Goal: Register for event/course

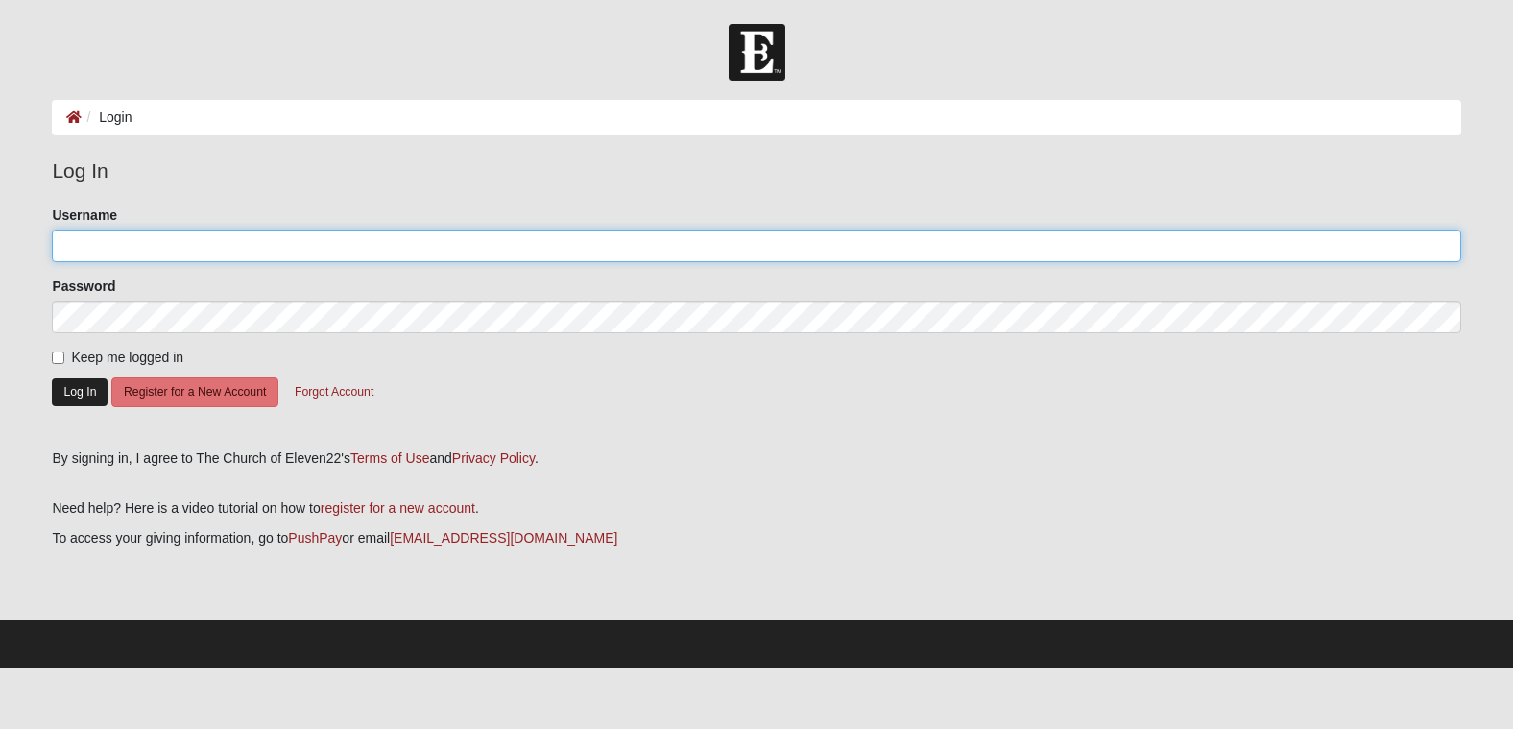
type input "[EMAIL_ADDRESS][DOMAIN_NAME]"
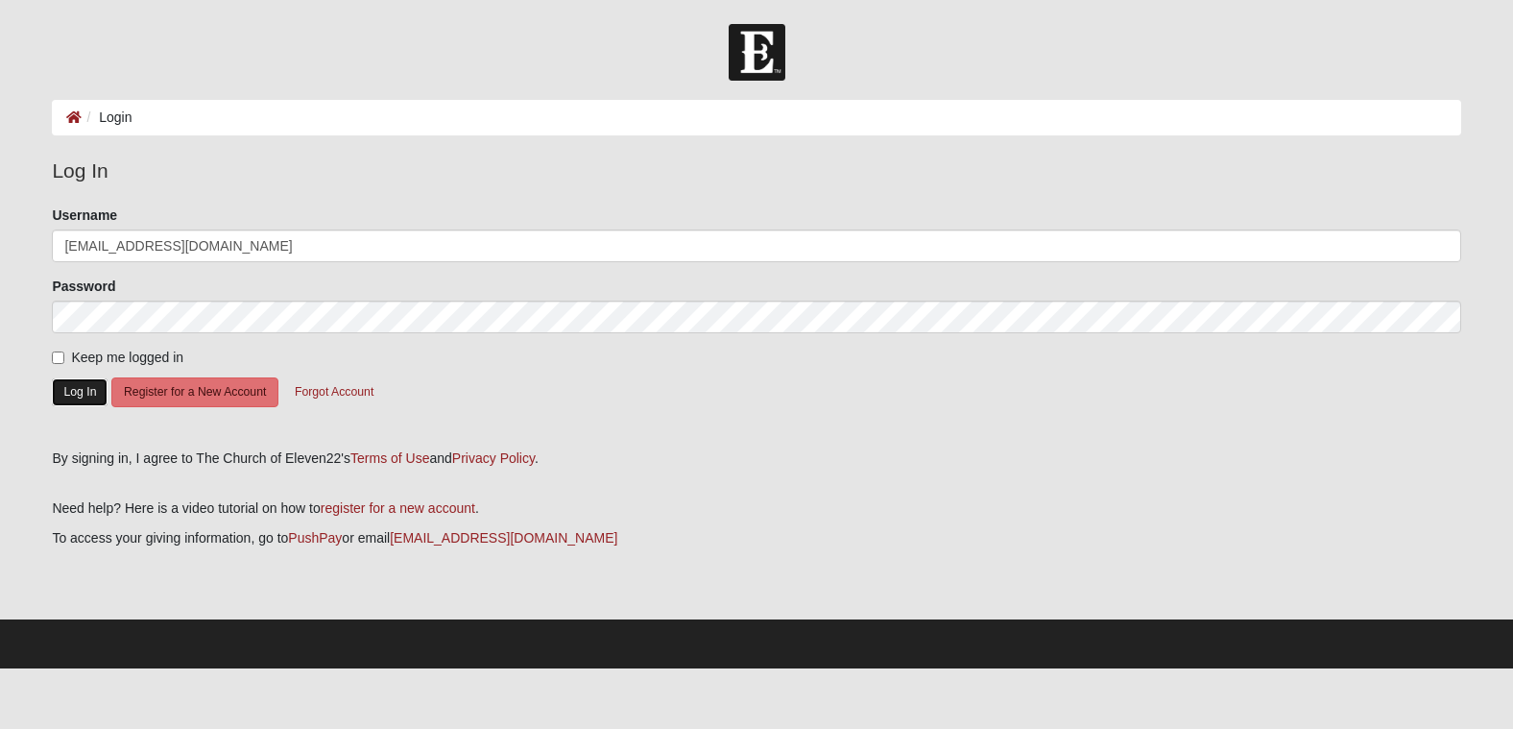
click at [67, 397] on button "Log In" at bounding box center [80, 392] width 56 height 28
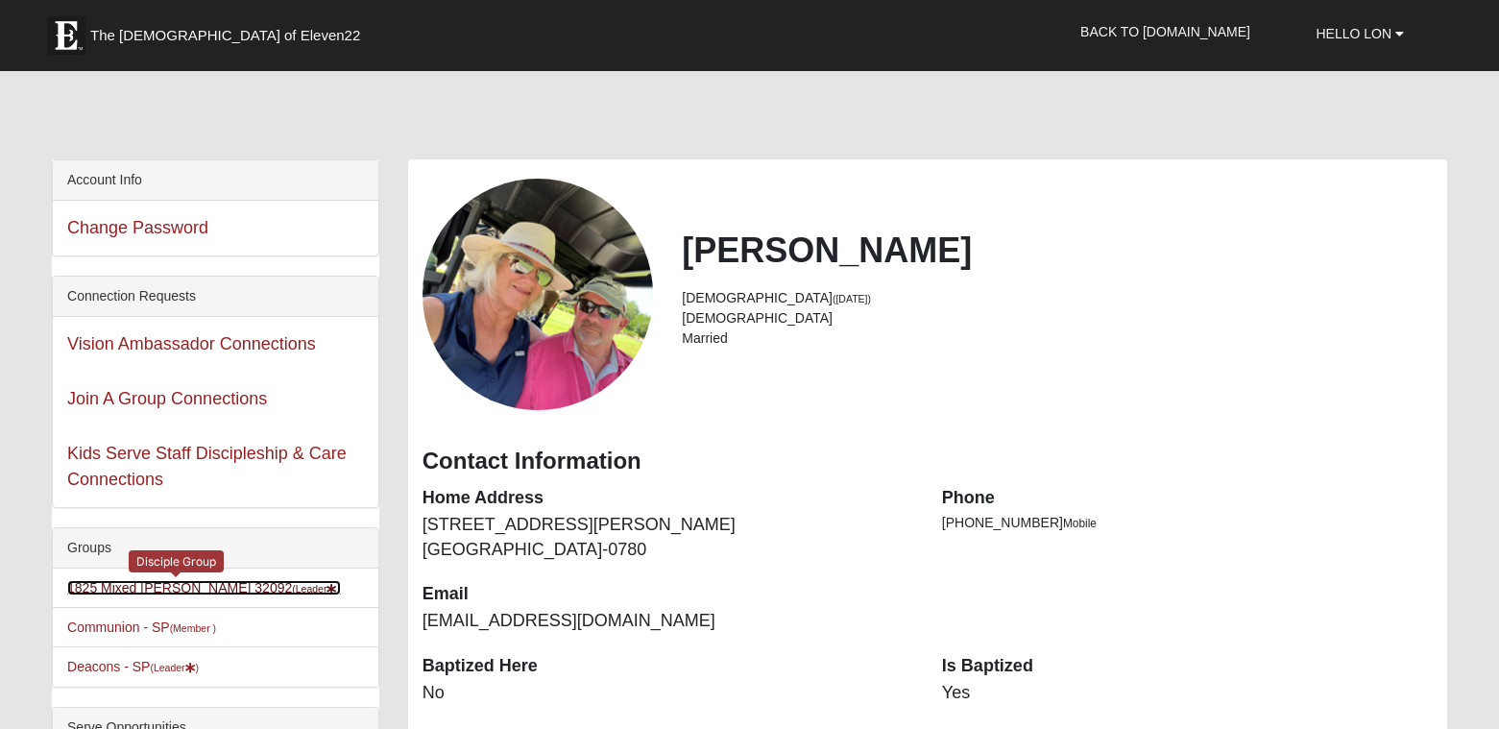
click at [204, 582] on link "1825 Mixed Barfield 32092 (Leader )" at bounding box center [204, 587] width 274 height 15
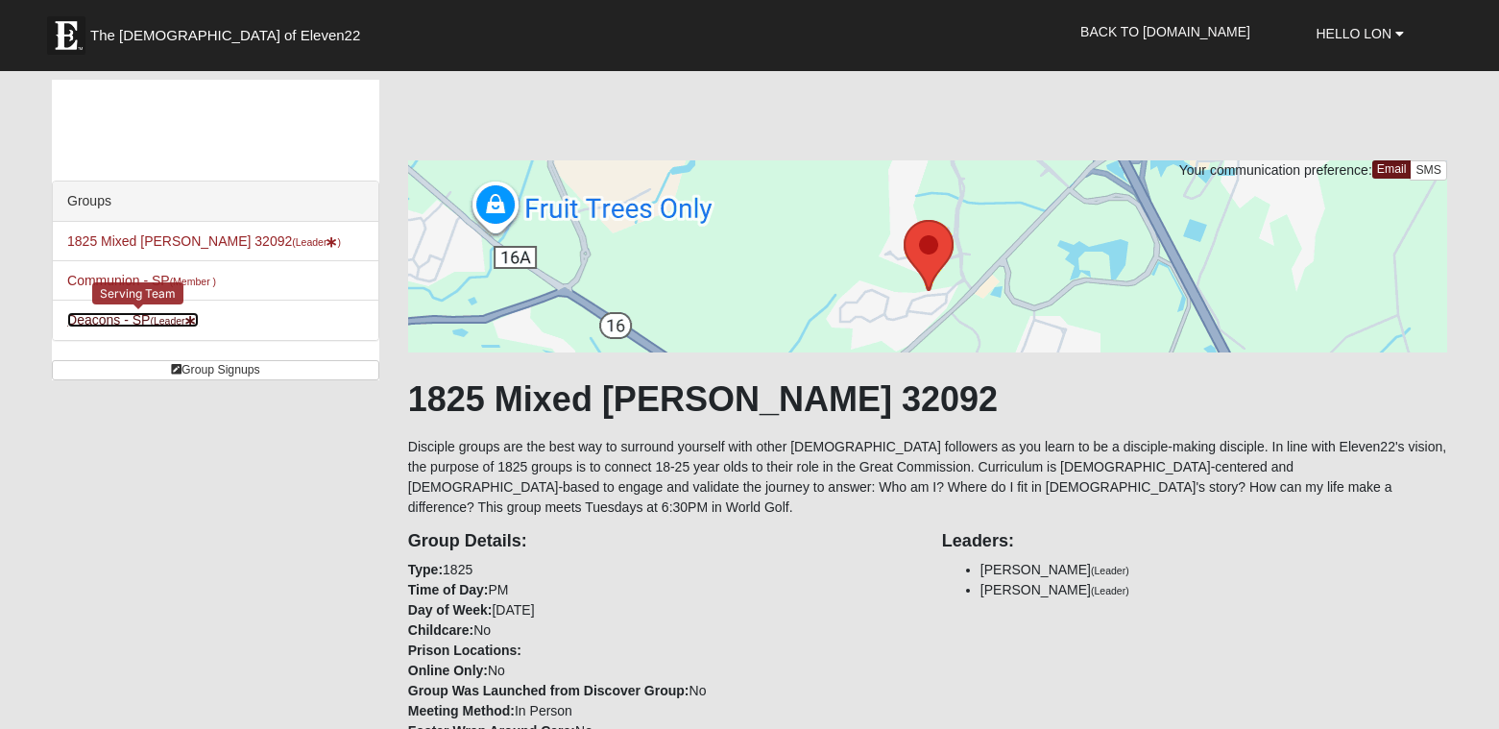
click at [102, 319] on link "Deacons - SP (Leader )" at bounding box center [133, 319] width 132 height 15
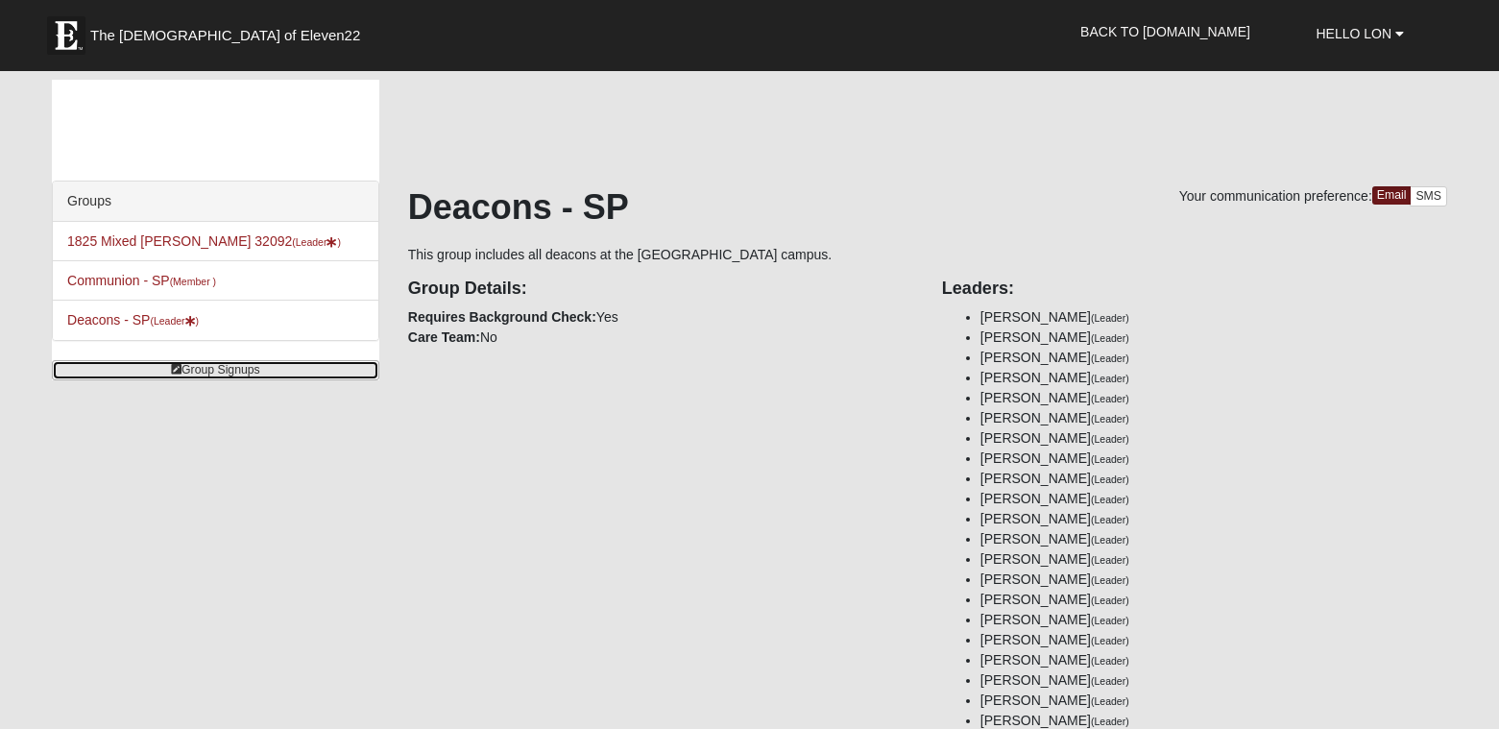
click at [202, 368] on link "Group Signups" at bounding box center [215, 370] width 327 height 20
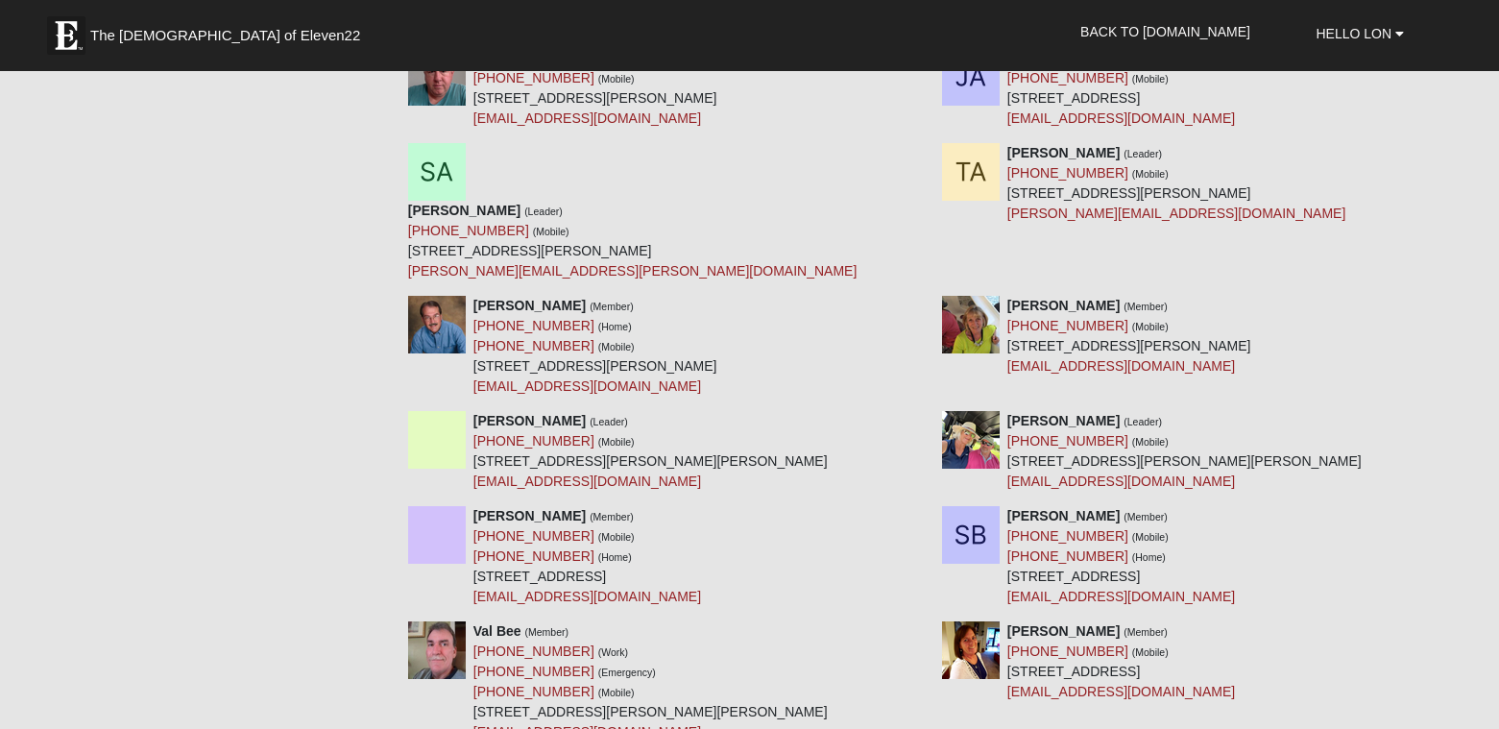
scroll to position [1344, 0]
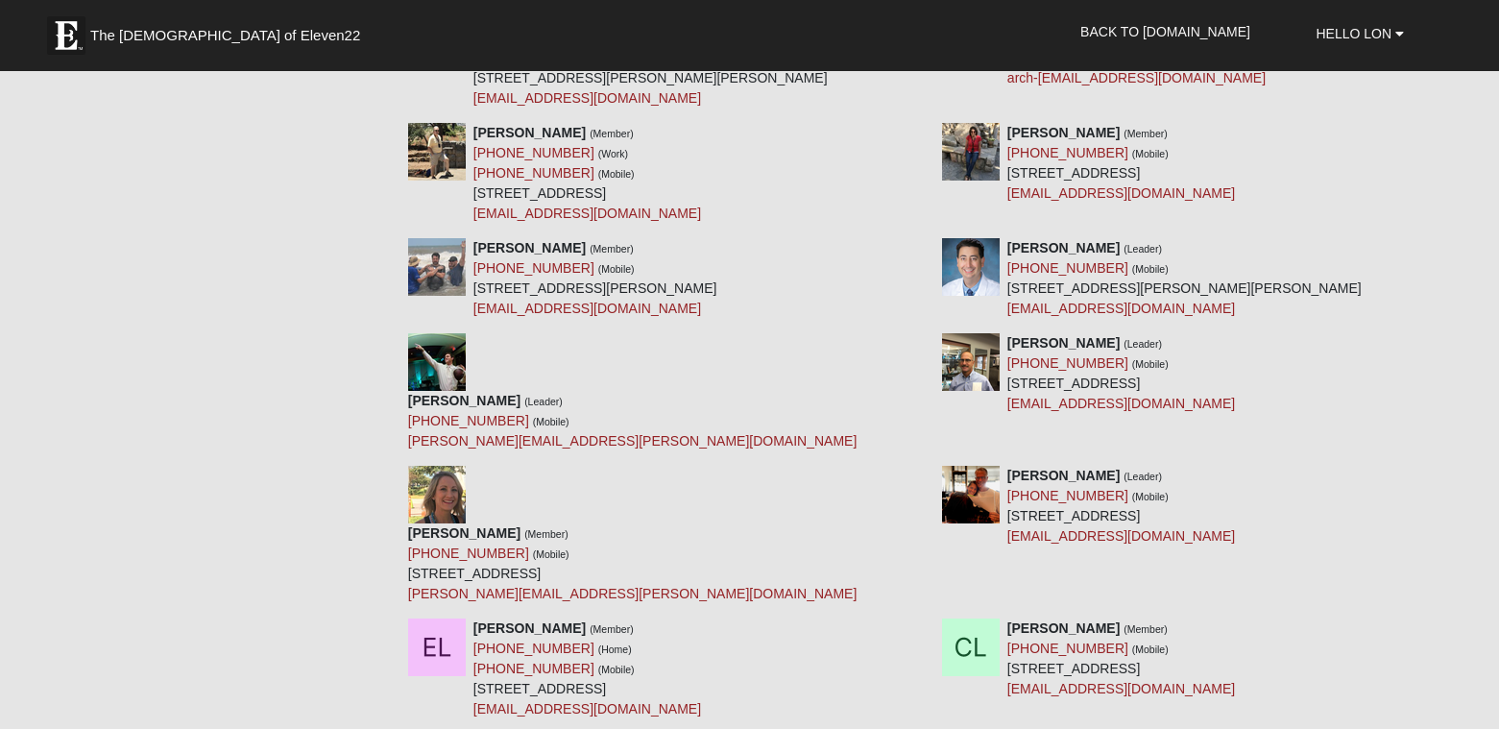
scroll to position [5076, 0]
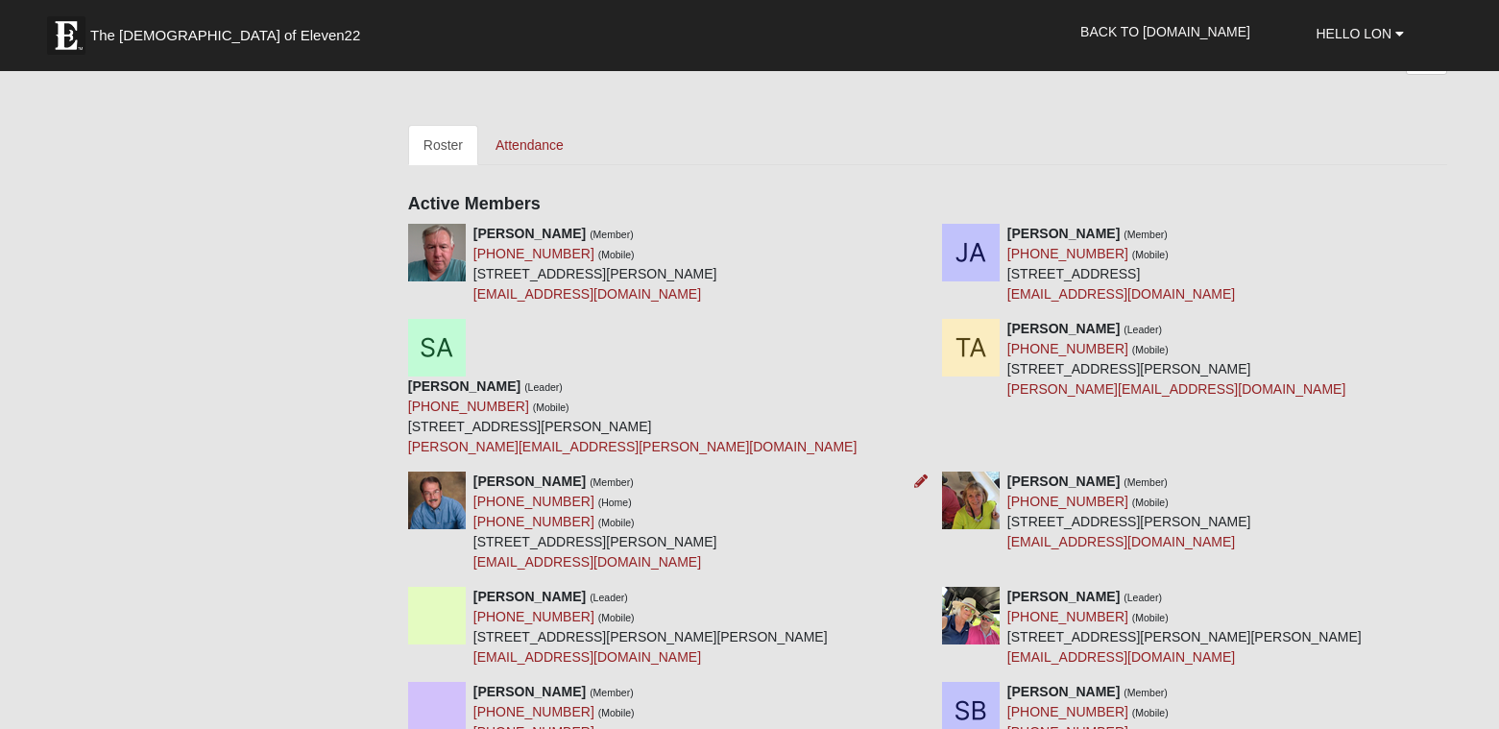
scroll to position [1236, 0]
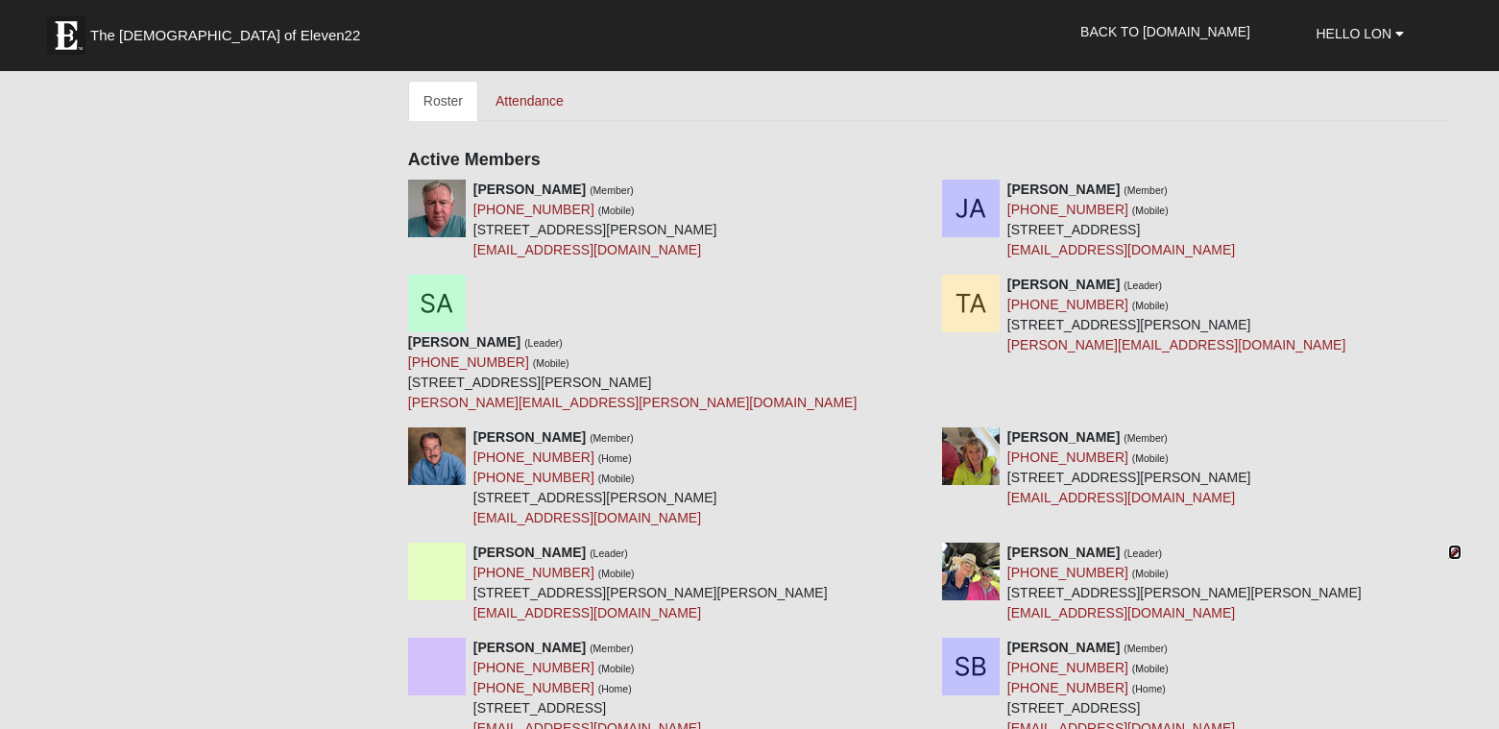
click at [1456, 545] on icon at bounding box center [1454, 551] width 13 height 13
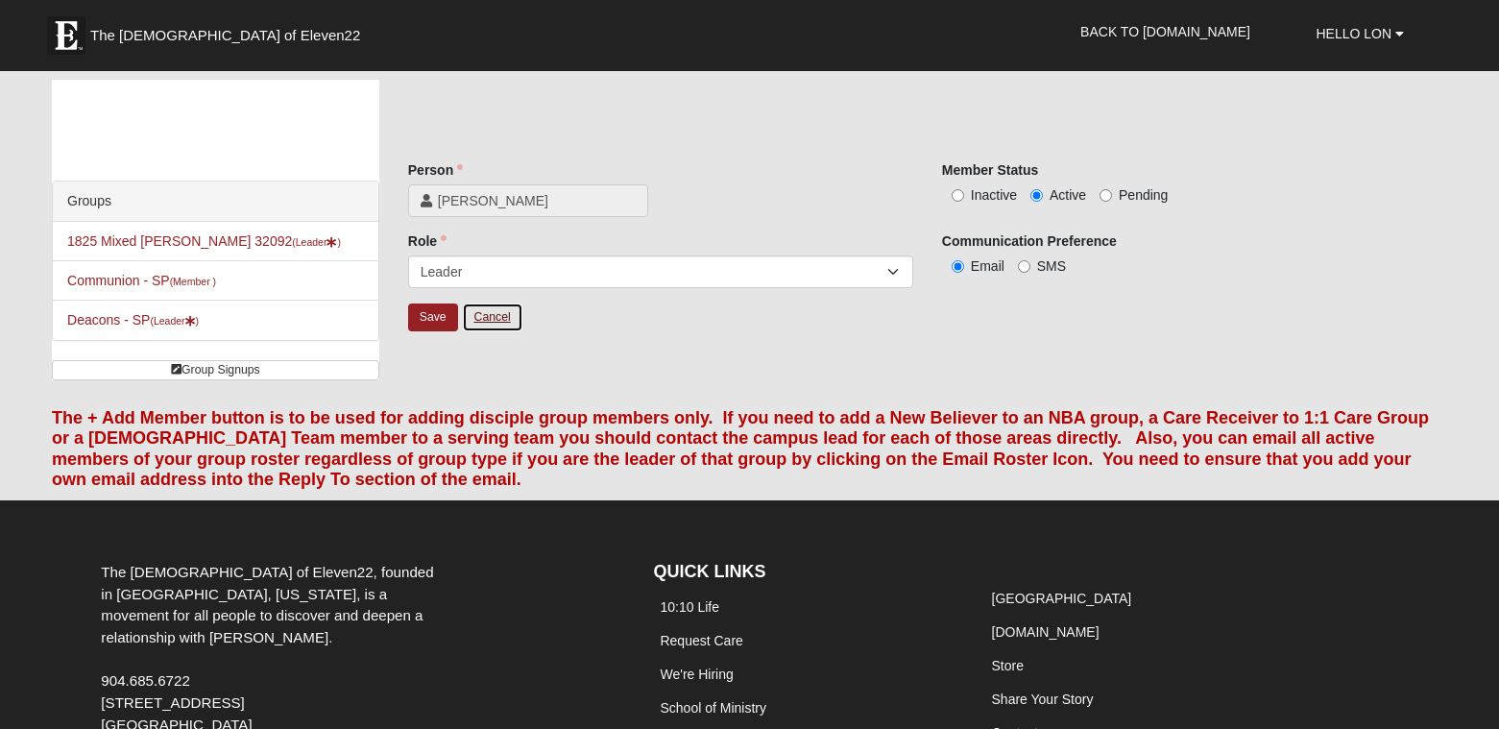
click at [472, 318] on link "Cancel" at bounding box center [492, 317] width 61 height 30
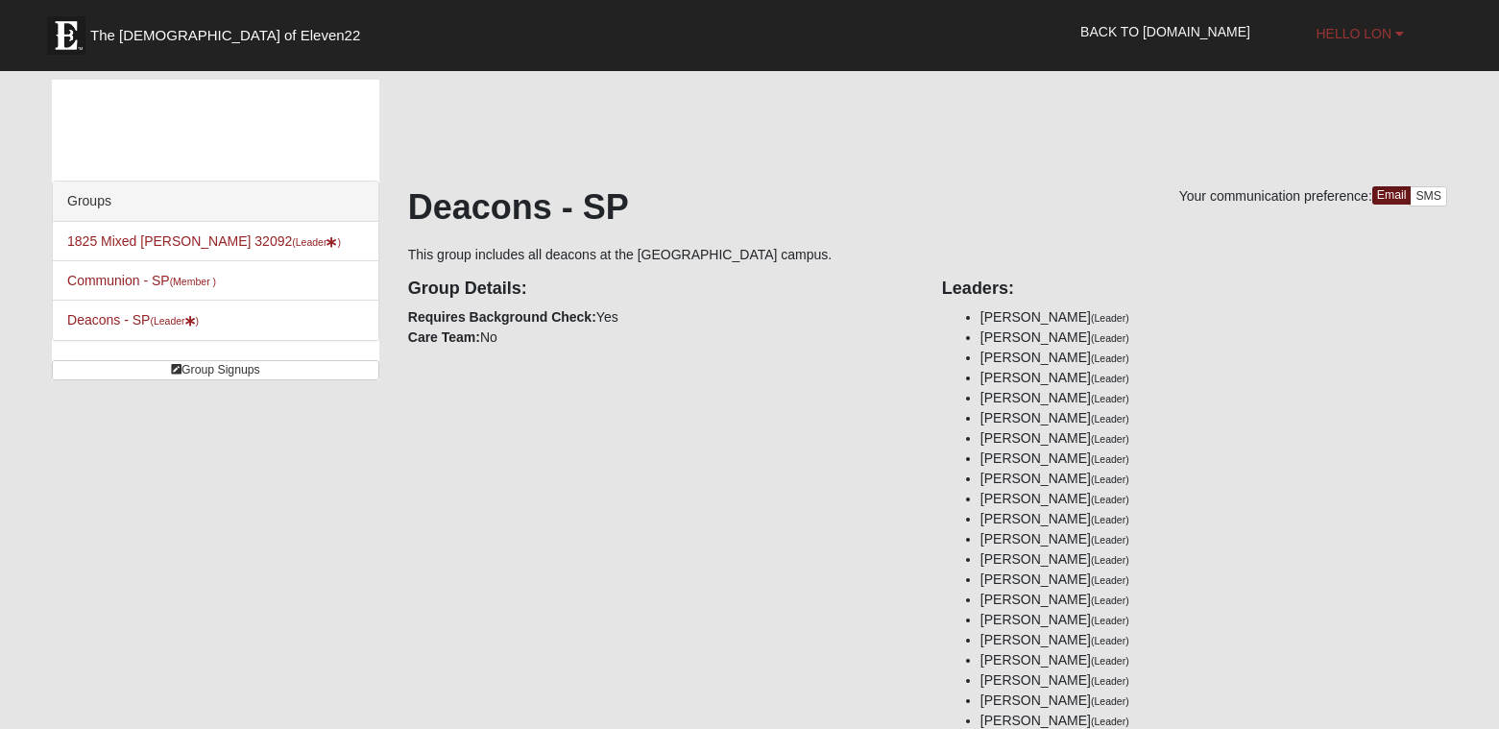
click at [1396, 27] on b at bounding box center [1399, 33] width 9 height 13
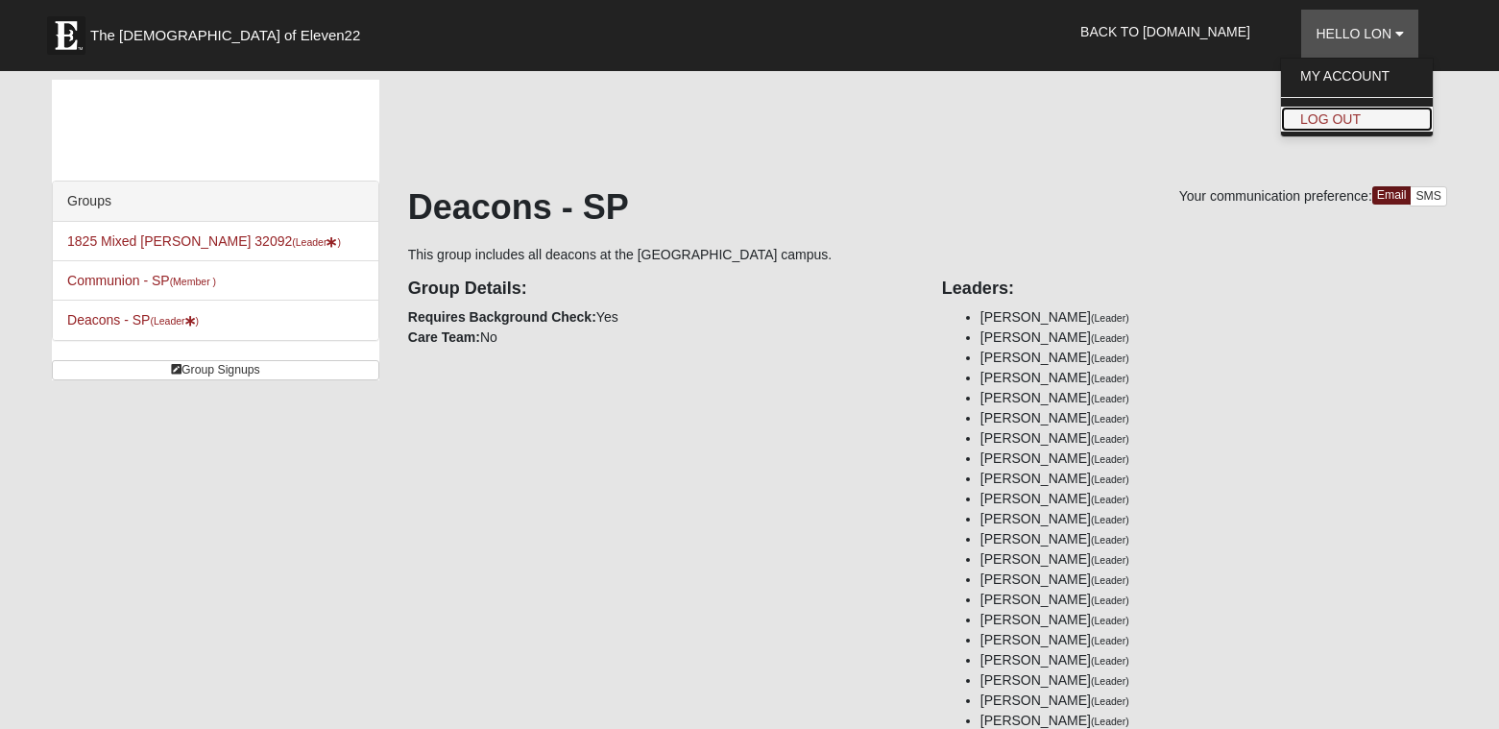
click at [1339, 108] on link "Log Out" at bounding box center [1357, 119] width 152 height 25
